Goal: Task Accomplishment & Management: Manage account settings

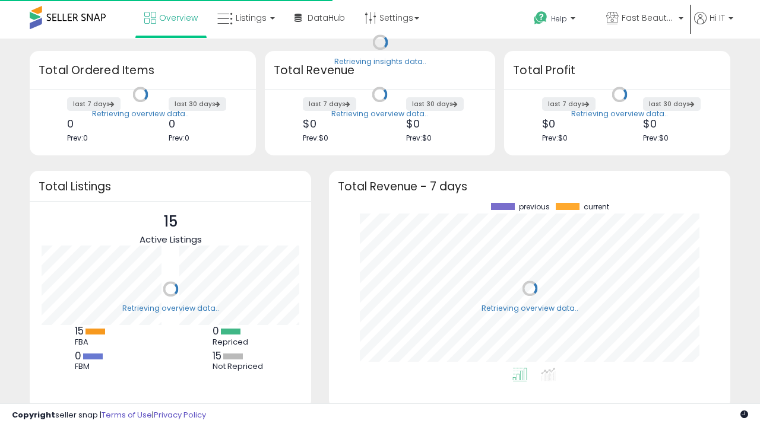
scroll to position [165, 377]
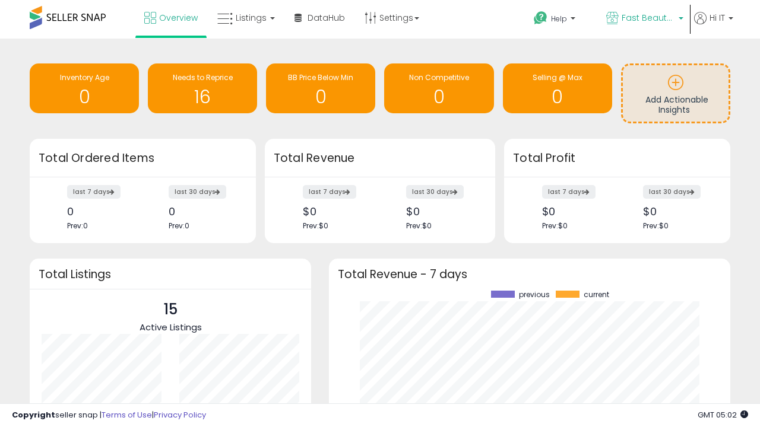
click at [643, 19] on span "Fast Beauty ([GEOGRAPHIC_DATA])" at bounding box center [647, 18] width 53 height 12
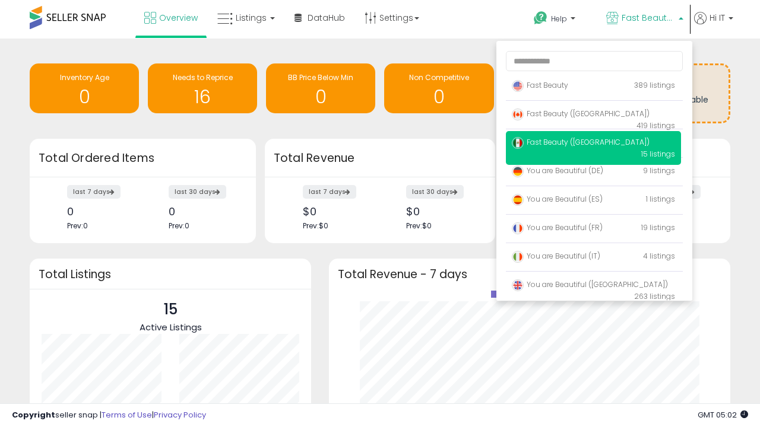
click at [593, 87] on p "Fast Beauty 389 listings" at bounding box center [593, 86] width 175 height 24
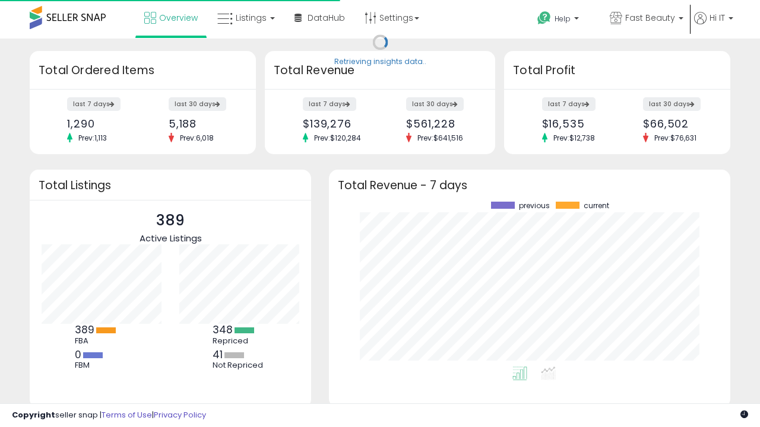
scroll to position [165, 377]
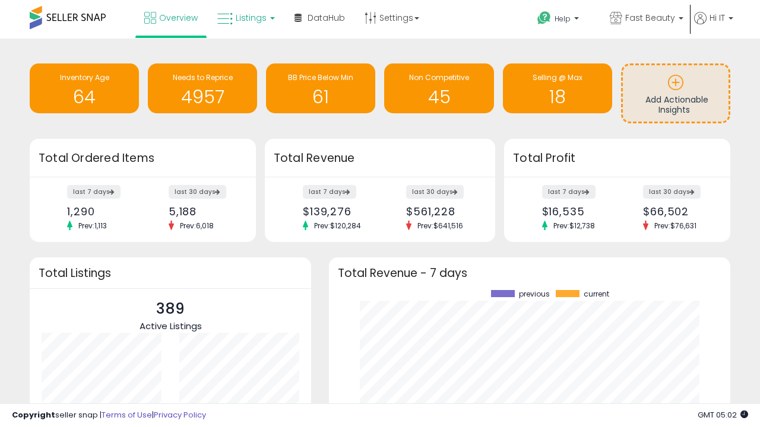
click at [244, 18] on span "Listings" at bounding box center [251, 18] width 31 height 12
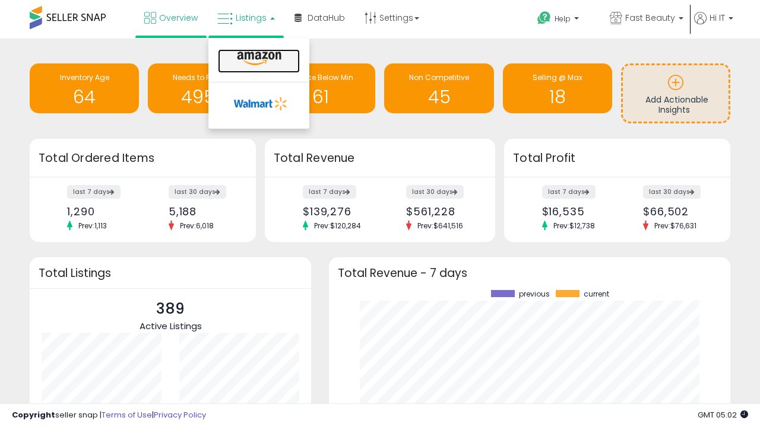
click at [258, 59] on icon at bounding box center [259, 58] width 52 height 15
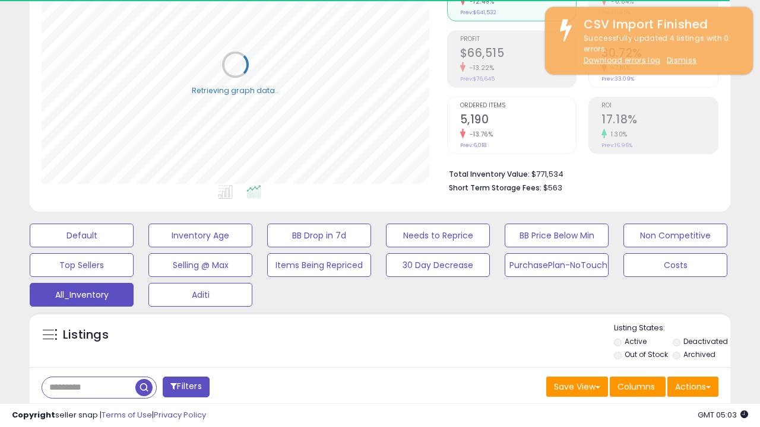
click at [84, 412] on span "Last 30 Days" at bounding box center [87, 418] width 52 height 12
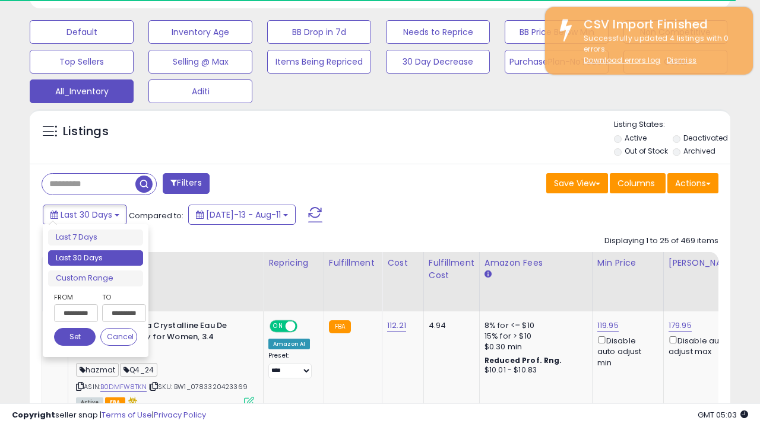
click at [96, 258] on li "Last 30 Days" at bounding box center [95, 258] width 95 height 16
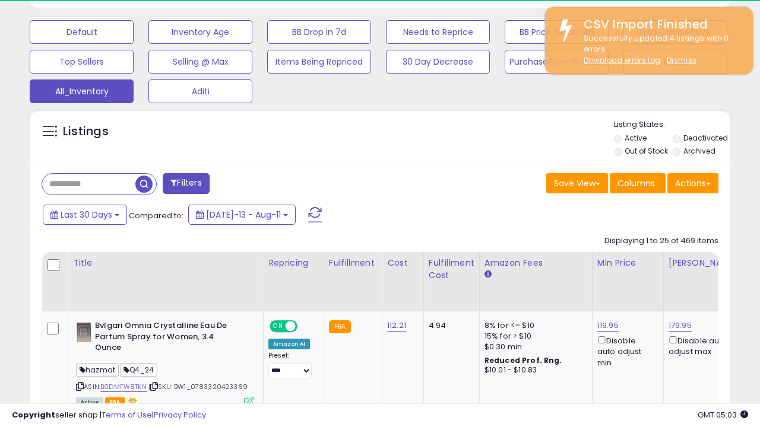
scroll to position [243, 405]
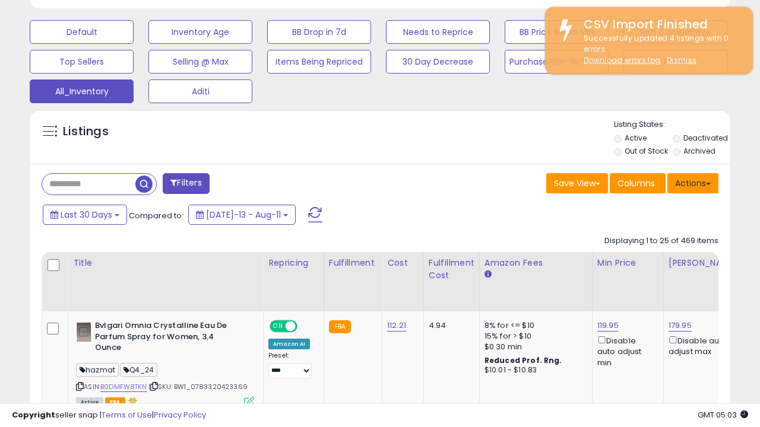
click at [692, 182] on button "Actions" at bounding box center [692, 183] width 51 height 20
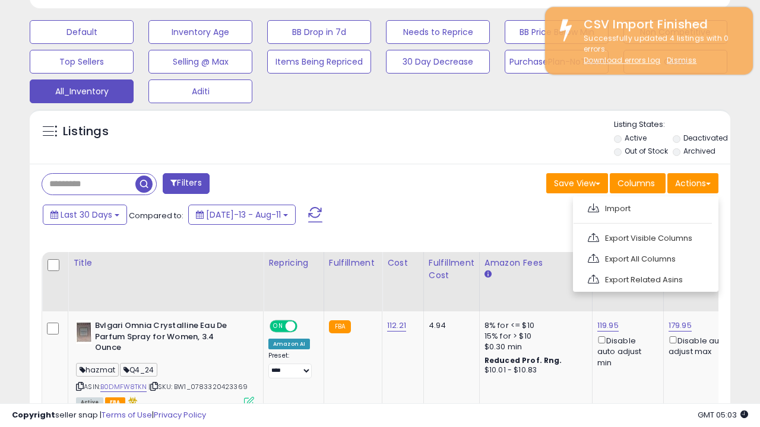
click at [644, 258] on link "Export All Columns" at bounding box center [644, 259] width 130 height 18
